Goal: Register for event/course

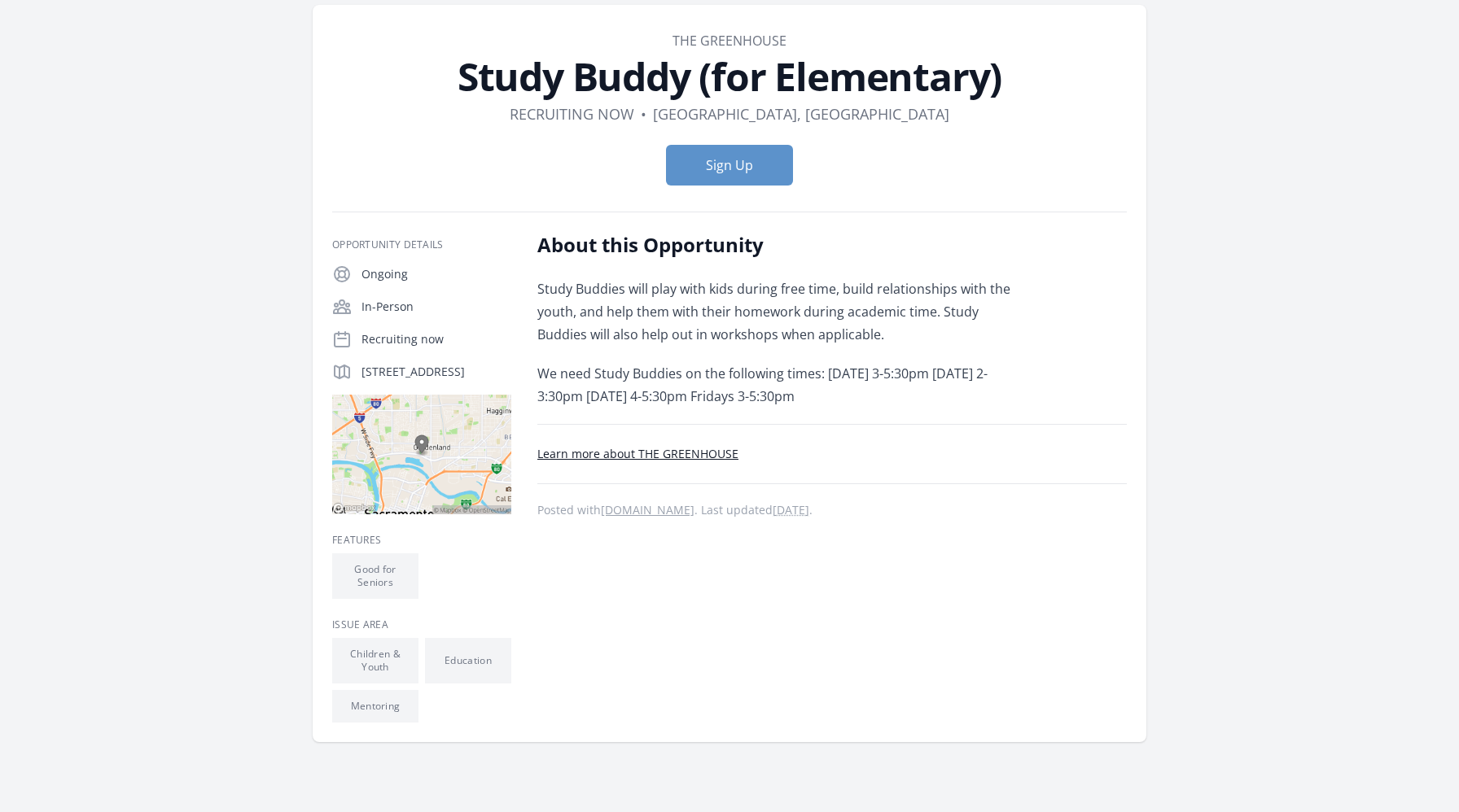
scroll to position [74, 0]
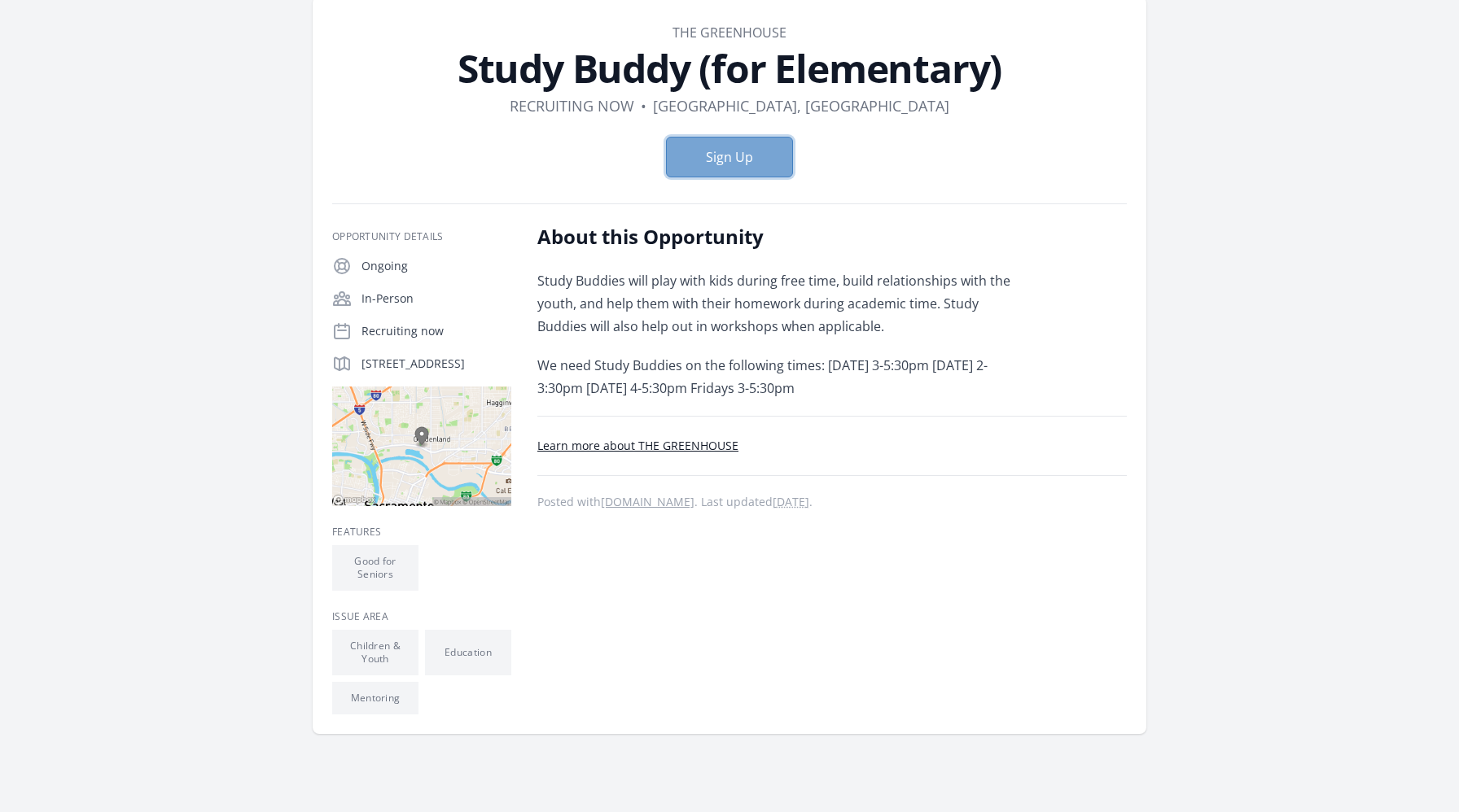
click at [718, 168] on button "Sign Up" at bounding box center [730, 157] width 127 height 41
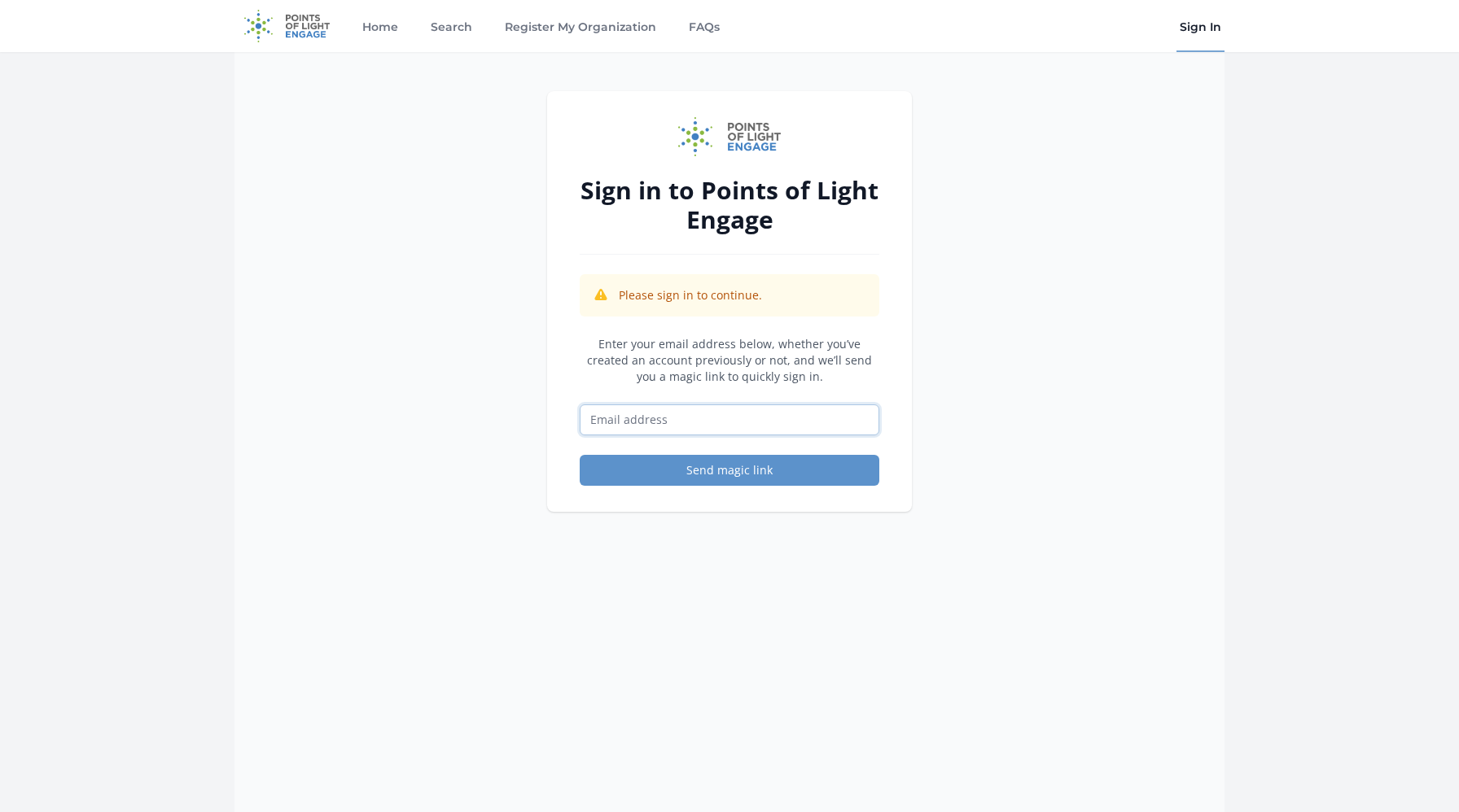
click at [675, 421] on input "Email address" at bounding box center [730, 420] width 300 height 31
type input "[EMAIL_ADDRESS][DOMAIN_NAME]"
click at [680, 468] on button "Send magic link" at bounding box center [730, 470] width 300 height 31
